Goal: Navigation & Orientation: Find specific page/section

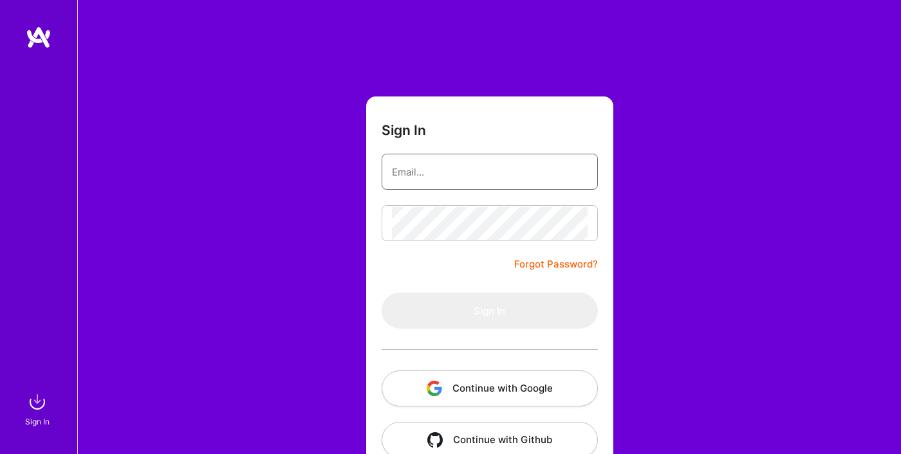
type input "[PERSON_NAME][EMAIL_ADDRESS][PERSON_NAME][DOMAIN_NAME]"
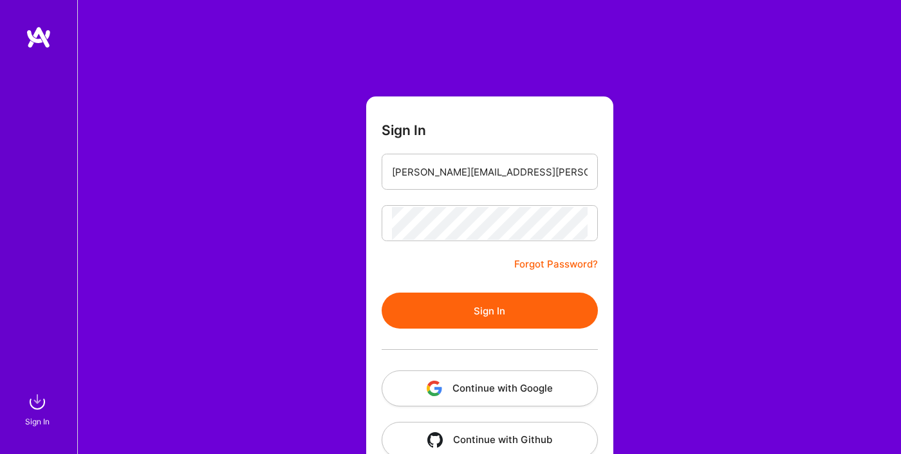
click at [459, 302] on button "Sign In" at bounding box center [490, 311] width 216 height 36
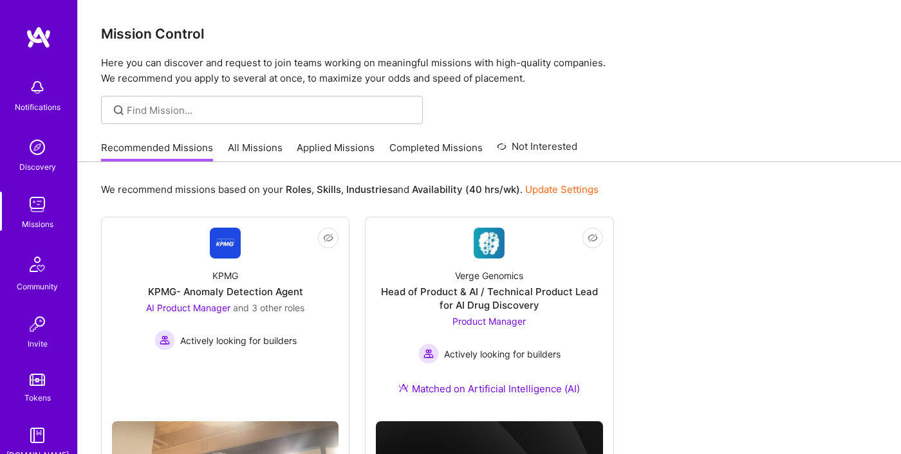
click at [34, 32] on img at bounding box center [39, 37] width 26 height 23
